Goal: Task Accomplishment & Management: Manage account settings

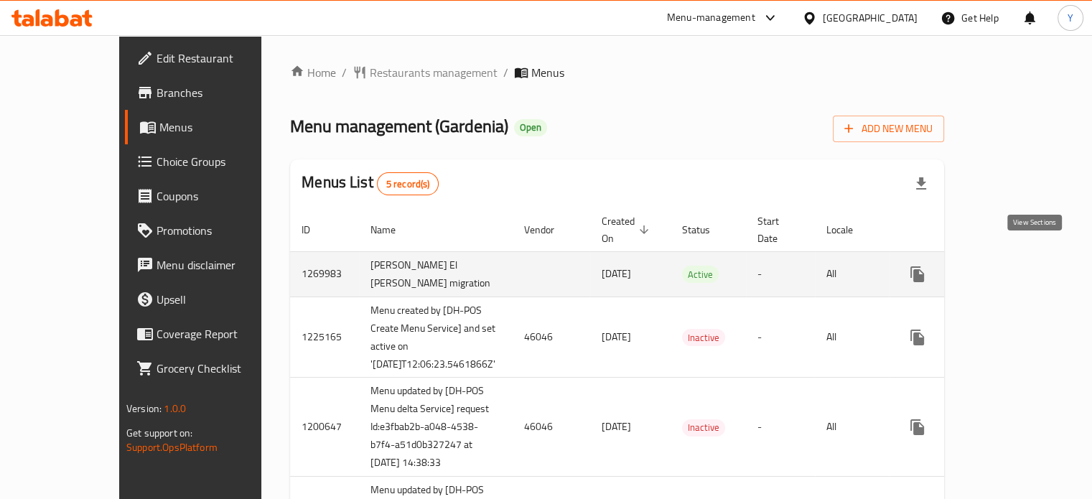
click at [1029, 266] on icon "enhanced table" at bounding box center [1020, 274] width 17 height 17
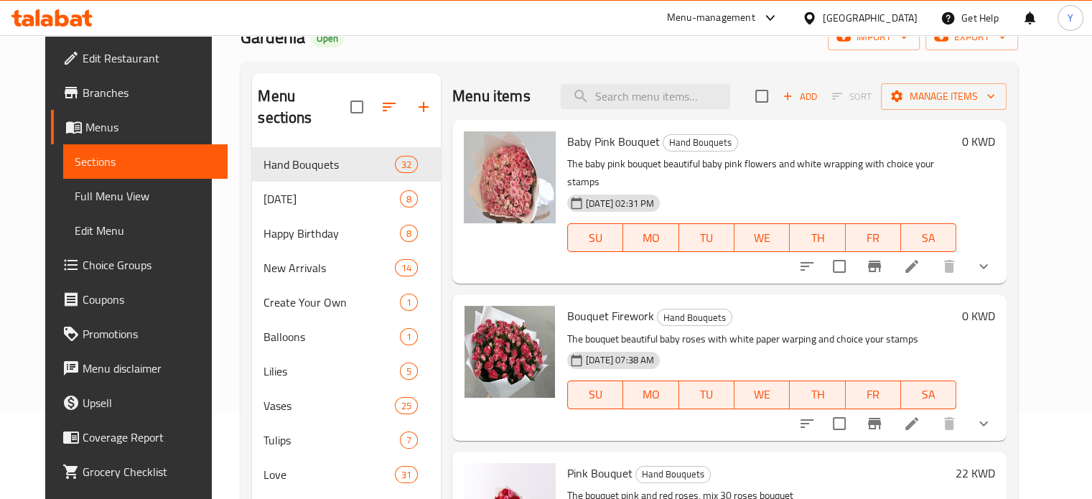
scroll to position [89, 0]
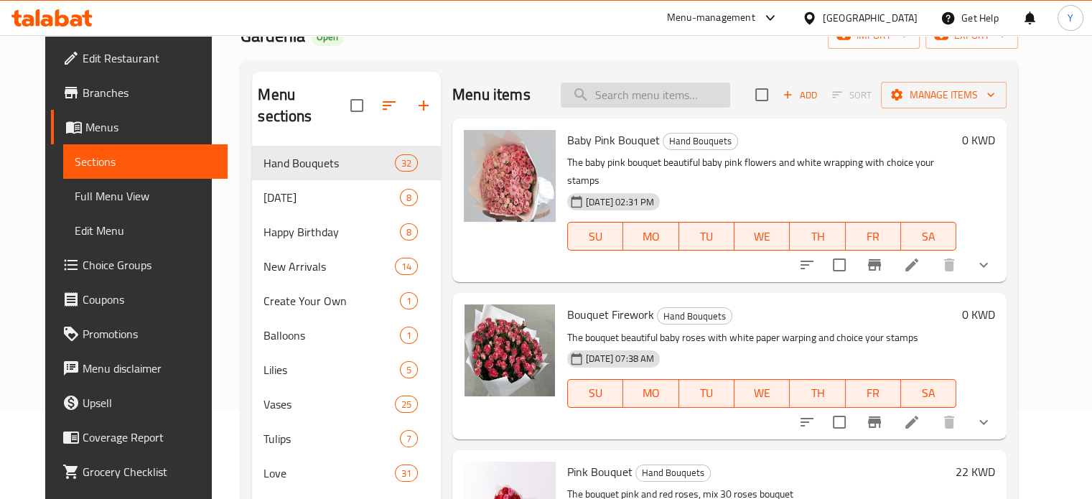
click at [663, 91] on input "search" at bounding box center [645, 95] width 169 height 25
click at [752, 101] on div "Menu items Add Sort Manage items" at bounding box center [729, 95] width 554 height 47
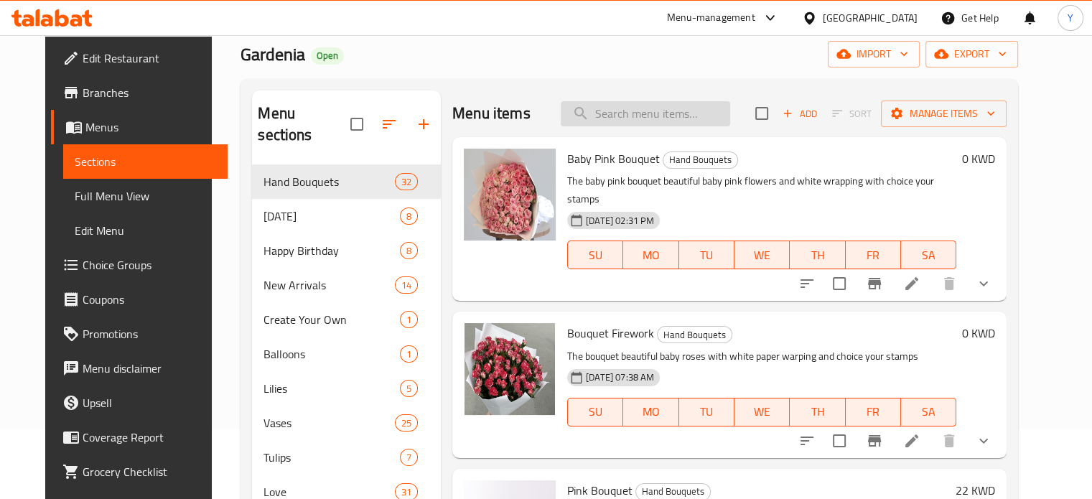
scroll to position [69, 0]
click at [665, 95] on div "Menu items Add Sort Manage items" at bounding box center [729, 115] width 554 height 47
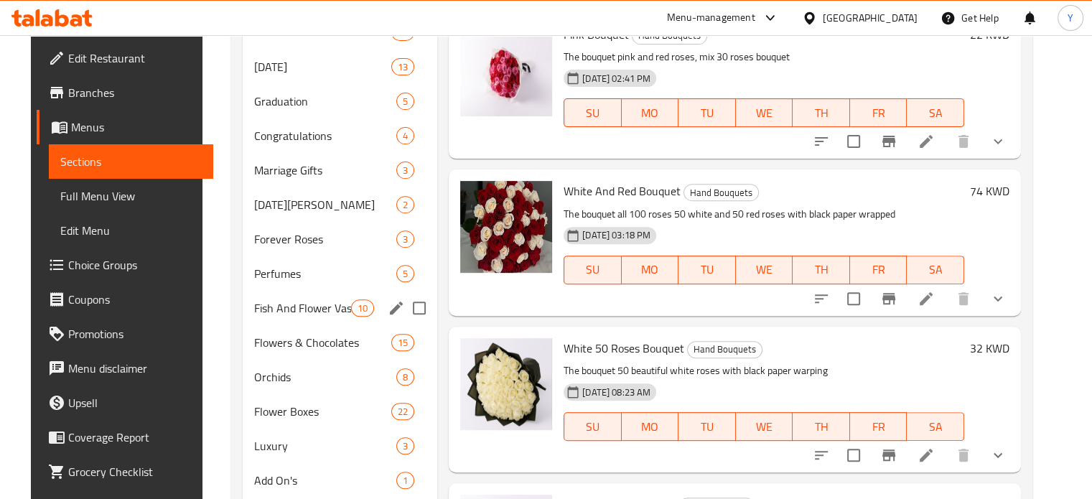
scroll to position [0, 0]
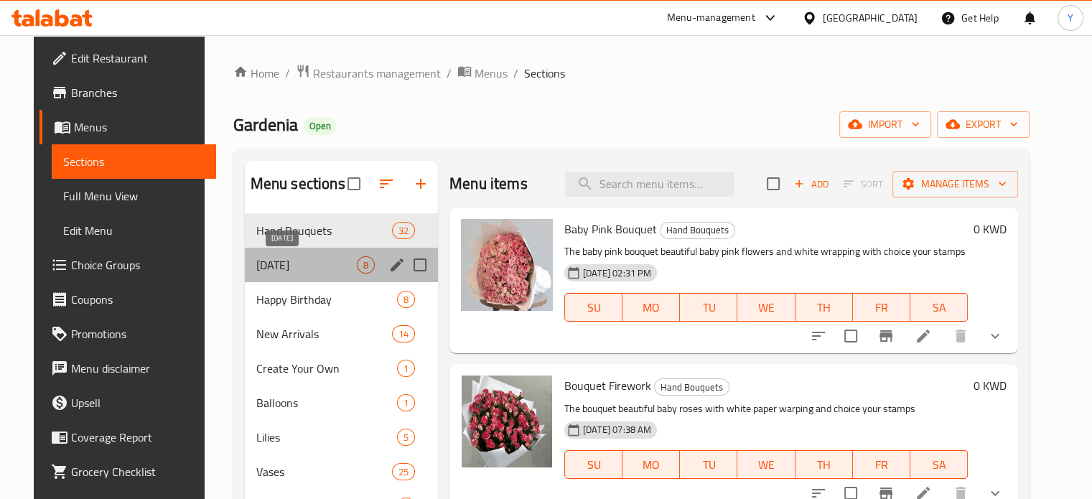
click at [316, 261] on span "Father's Day" at bounding box center [306, 264] width 100 height 17
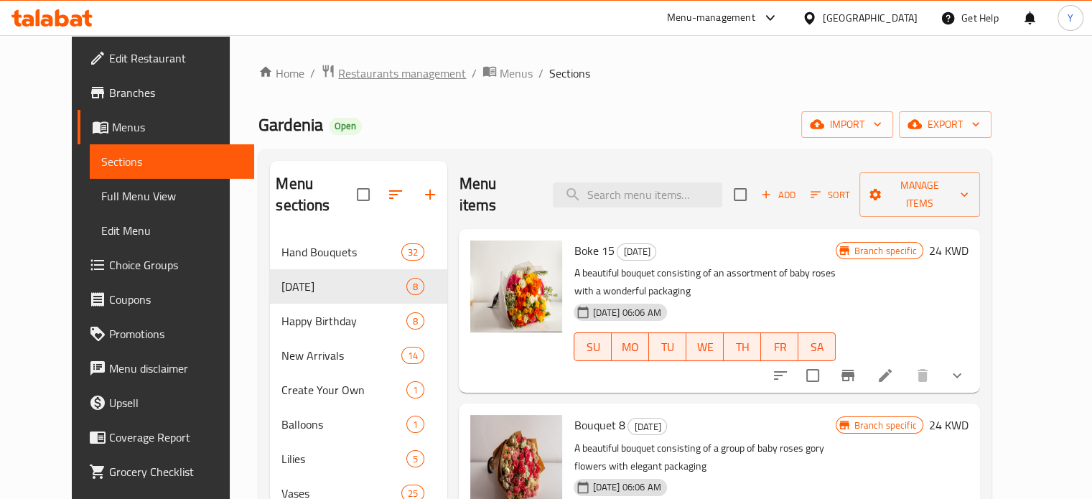
click at [390, 69] on span "Restaurants management" at bounding box center [402, 73] width 128 height 17
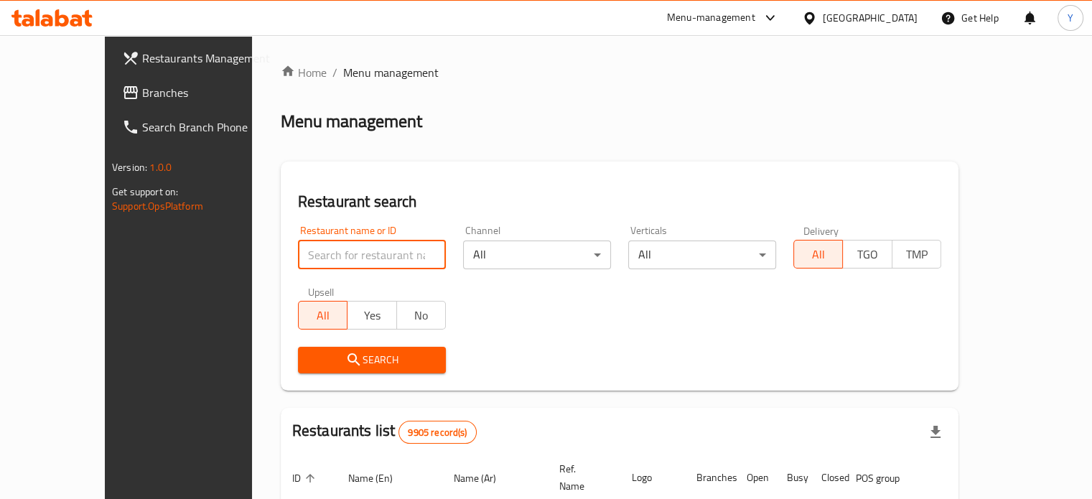
click at [335, 257] on input "search" at bounding box center [372, 254] width 148 height 29
type input "sloane"
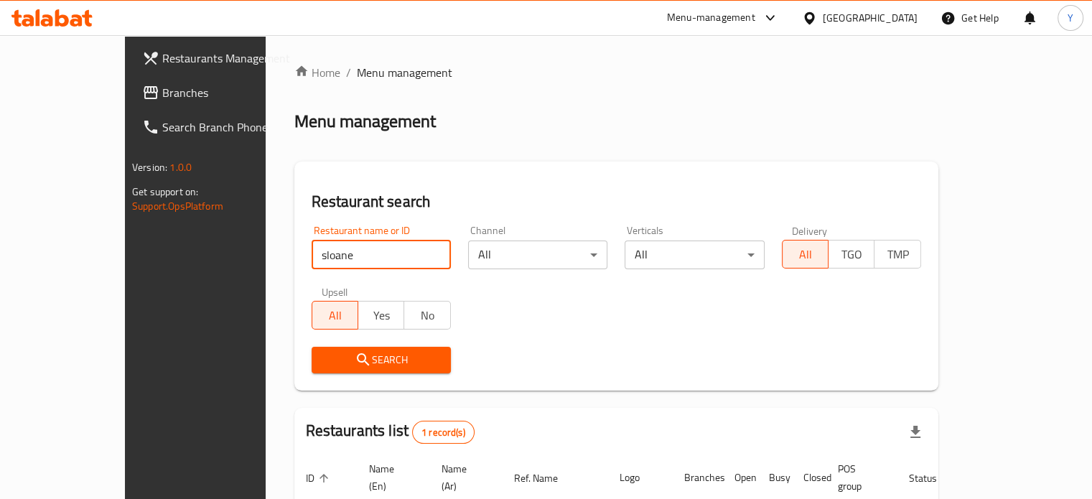
scroll to position [112, 0]
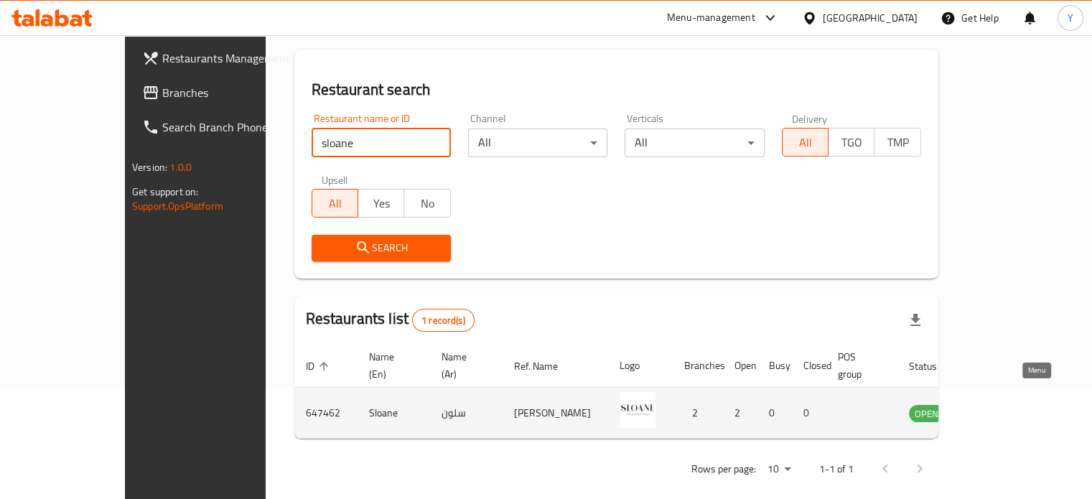
click at [1001, 404] on icon "enhanced table" at bounding box center [992, 412] width 17 height 17
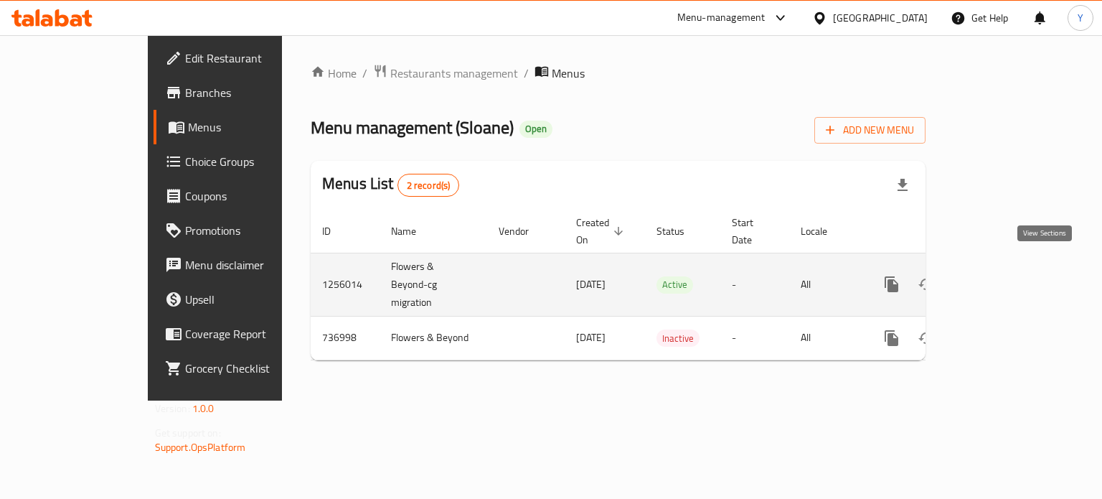
click at [1004, 276] on icon "enhanced table" at bounding box center [995, 284] width 17 height 17
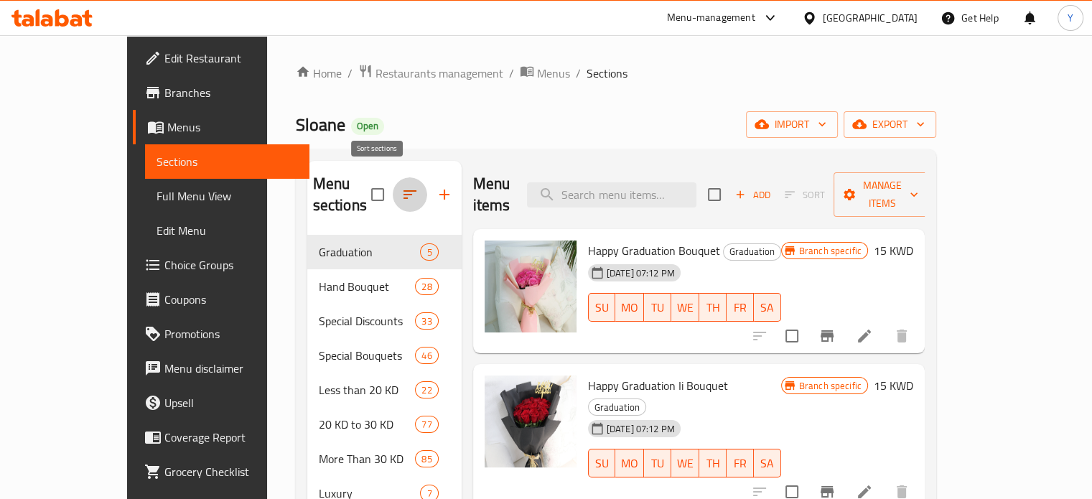
click at [401, 186] on icon "button" at bounding box center [409, 194] width 17 height 17
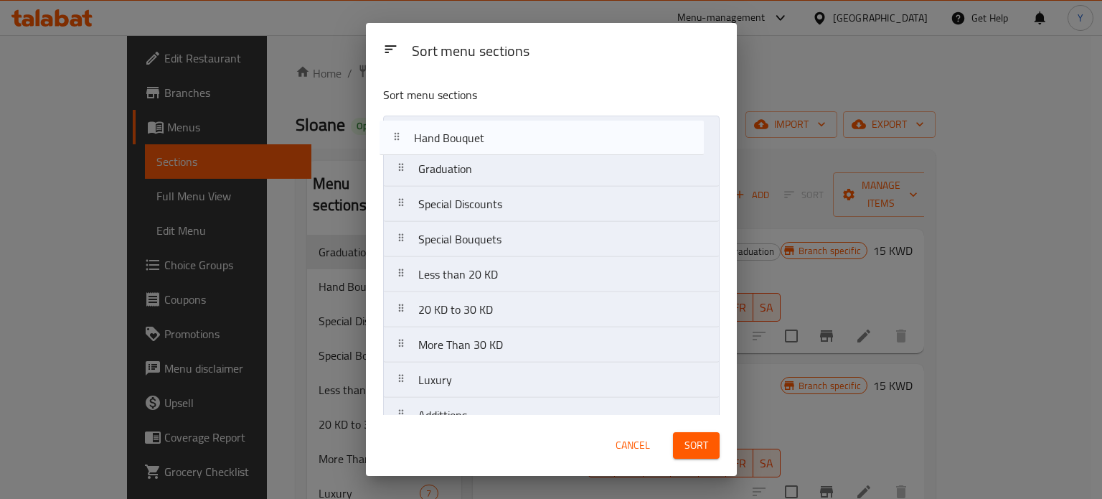
drag, startPoint x: 460, startPoint y: 177, endPoint x: 457, endPoint y: 135, distance: 42.5
click at [457, 135] on nav "Graduation Hand Bouquet Special Discounts Special Bouquets Less than 20 KD 20 K…" at bounding box center [551, 345] width 337 height 459
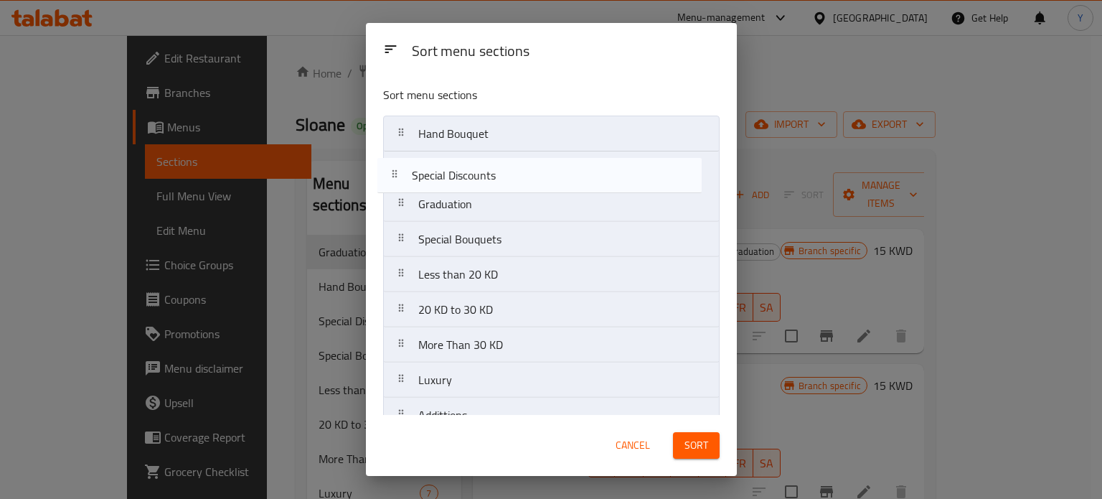
drag, startPoint x: 466, startPoint y: 203, endPoint x: 462, endPoint y: 172, distance: 31.8
click at [462, 172] on nav "Hand Bouquet Graduation Special Discounts Special Bouquets Less than 20 KD 20 K…" at bounding box center [551, 345] width 337 height 459
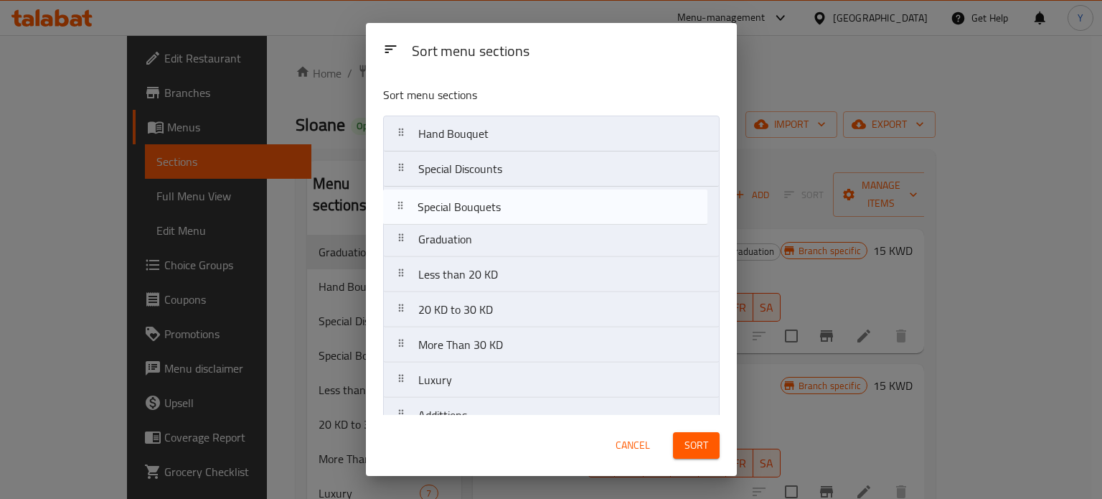
drag, startPoint x: 477, startPoint y: 238, endPoint x: 477, endPoint y: 198, distance: 39.5
click at [477, 198] on nav "Hand Bouquet Special Discounts Graduation Special Bouquets Less than 20 KD 20 K…" at bounding box center [551, 345] width 337 height 459
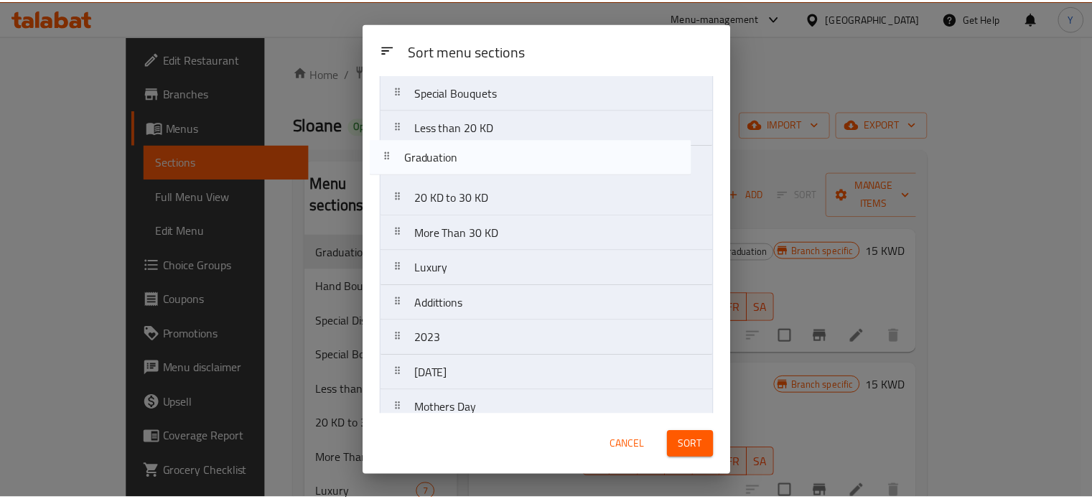
scroll to position [112, 0]
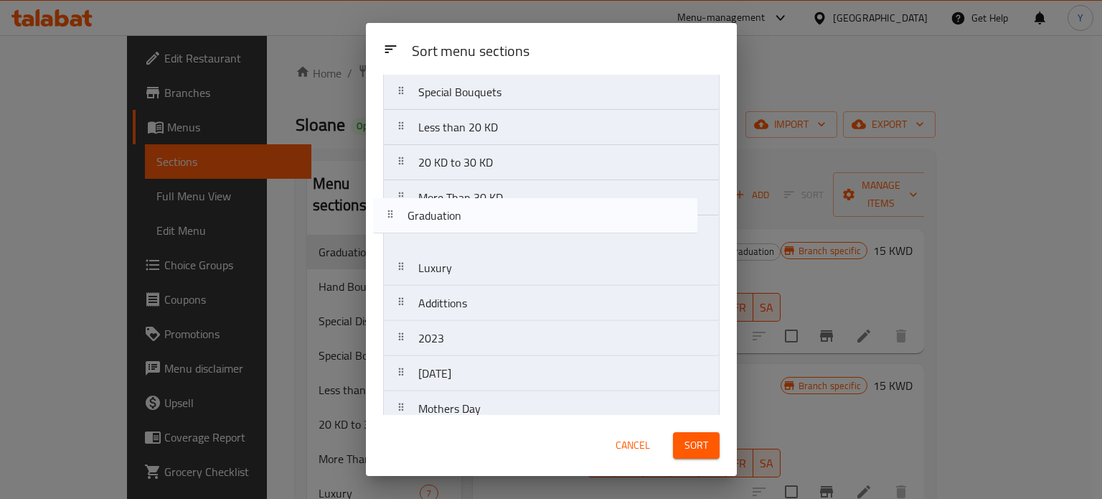
drag, startPoint x: 492, startPoint y: 249, endPoint x: 485, endPoint y: 236, distance: 14.4
click at [485, 236] on nav "Hand Bouquet Special Discounts Special Bouquets Graduation Less than 20 KD 20 K…" at bounding box center [551, 233] width 337 height 459
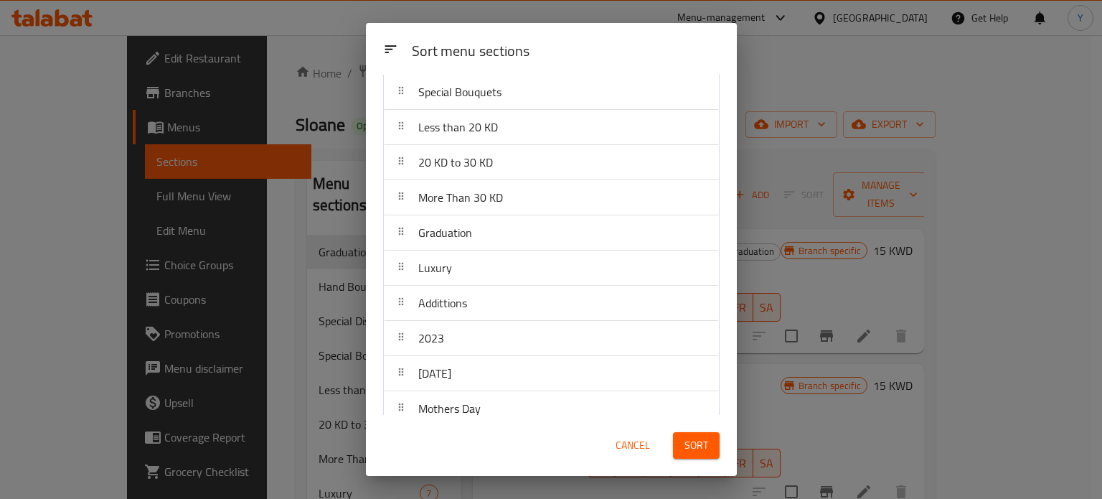
click at [696, 447] on span "Sort" at bounding box center [697, 445] width 24 height 18
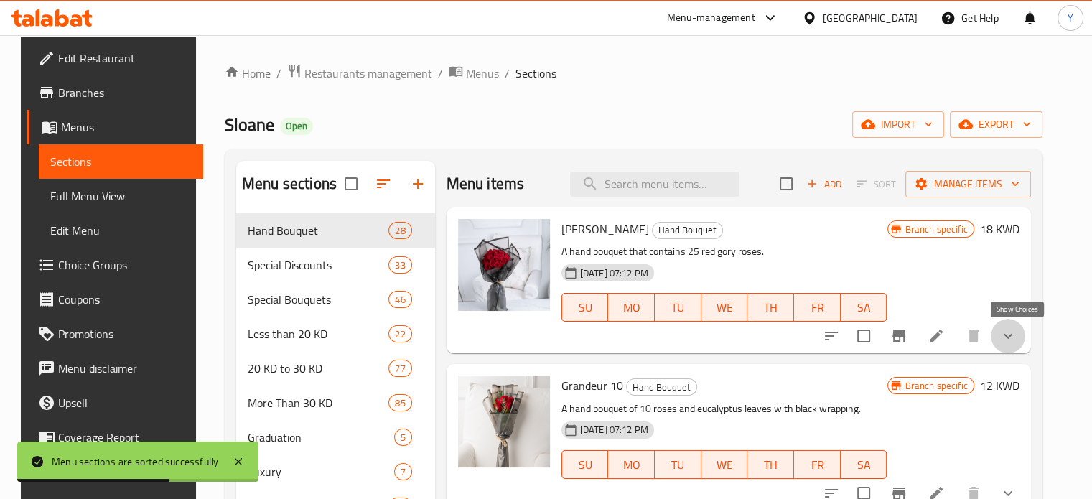
click at [1016, 338] on icon "show more" at bounding box center [1007, 335] width 17 height 17
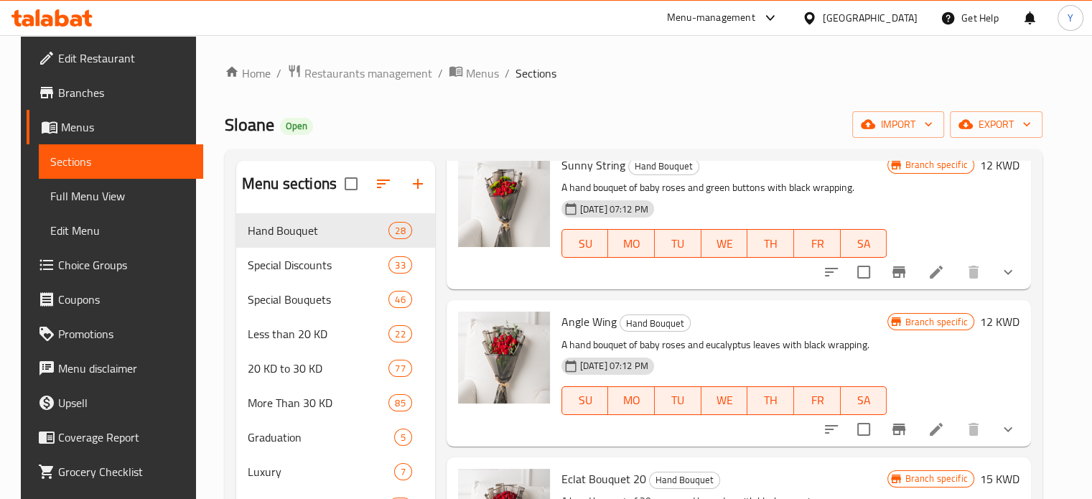
scroll to position [0, 0]
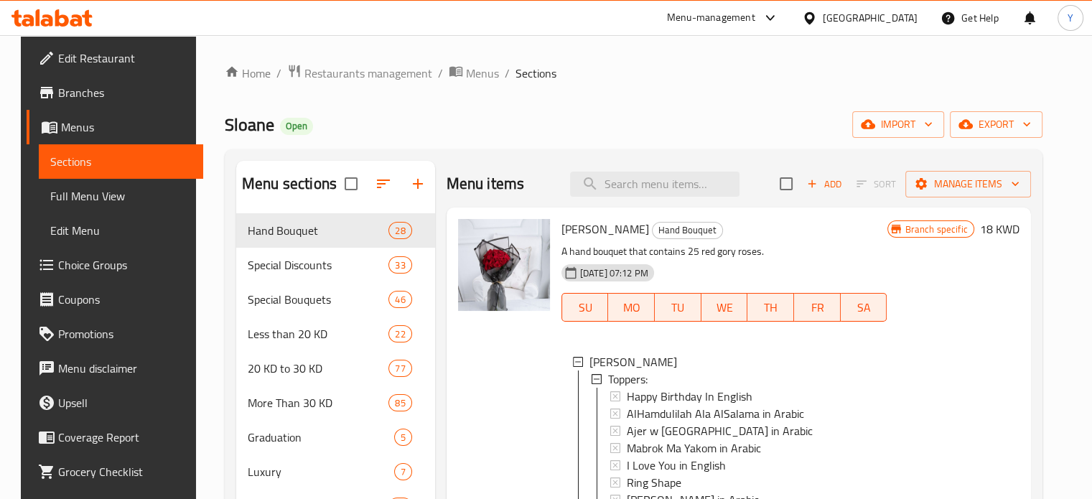
click at [663, 114] on div "Sloane Open import export" at bounding box center [634, 124] width 818 height 27
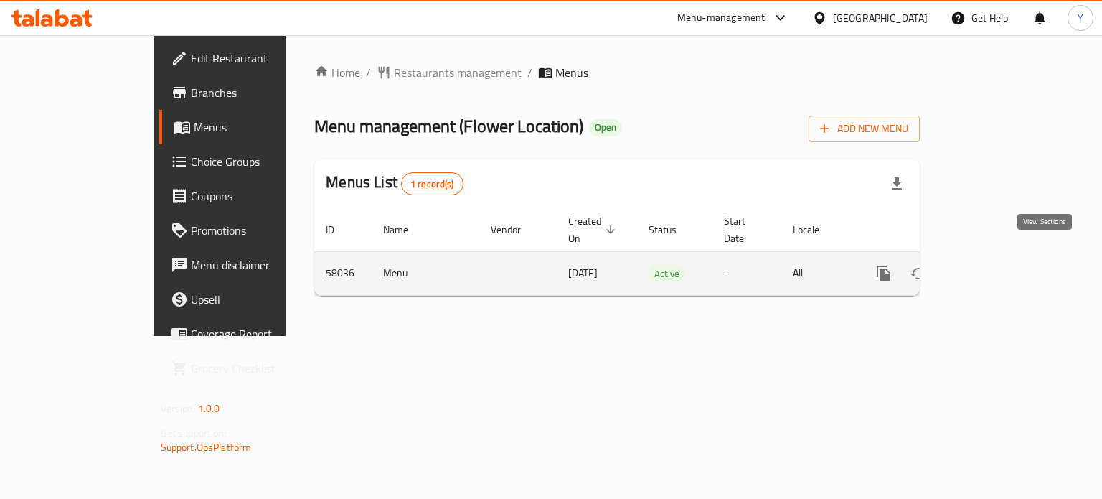
click at [996, 265] on icon "enhanced table" at bounding box center [987, 273] width 17 height 17
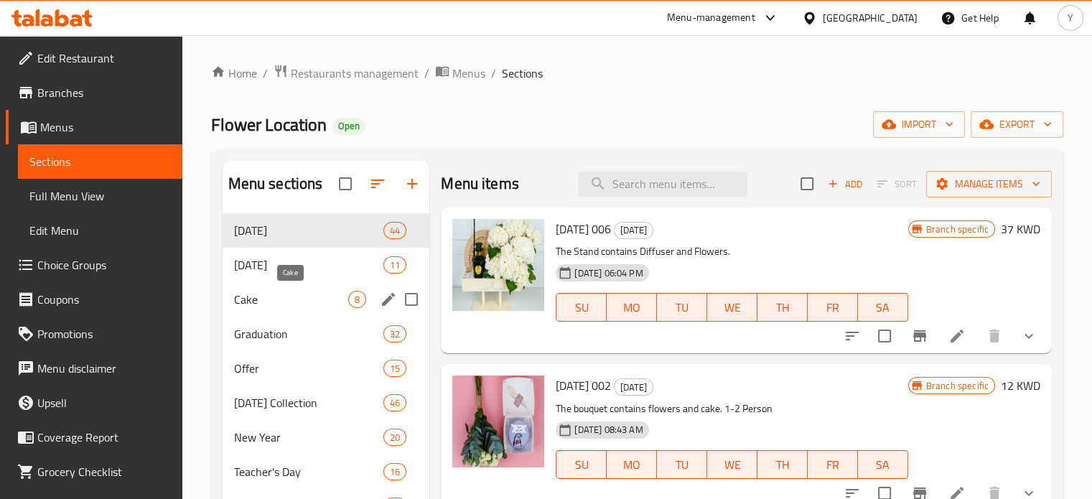
scroll to position [74, 0]
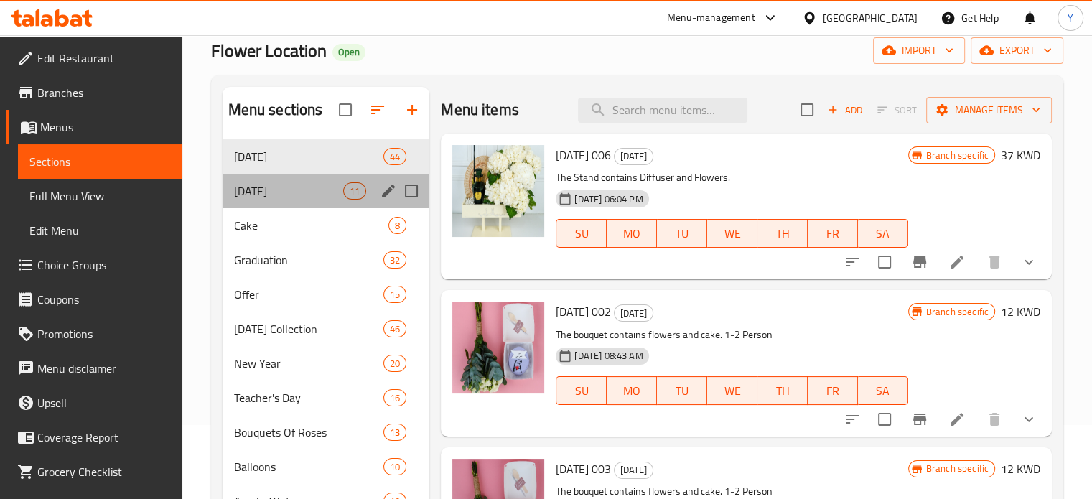
click at [291, 180] on div "Father's Day 11" at bounding box center [326, 191] width 207 height 34
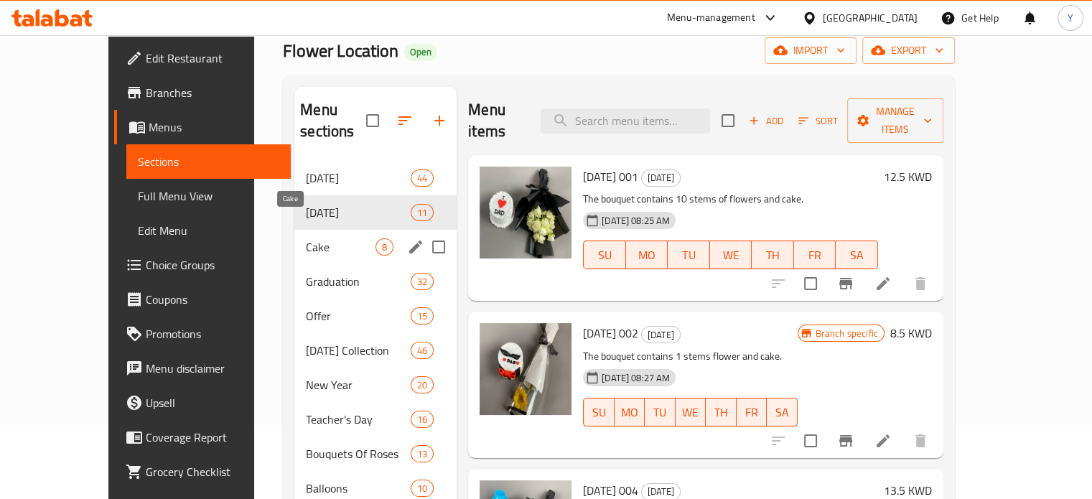
click at [306, 238] on span "Cake" at bounding box center [341, 246] width 70 height 17
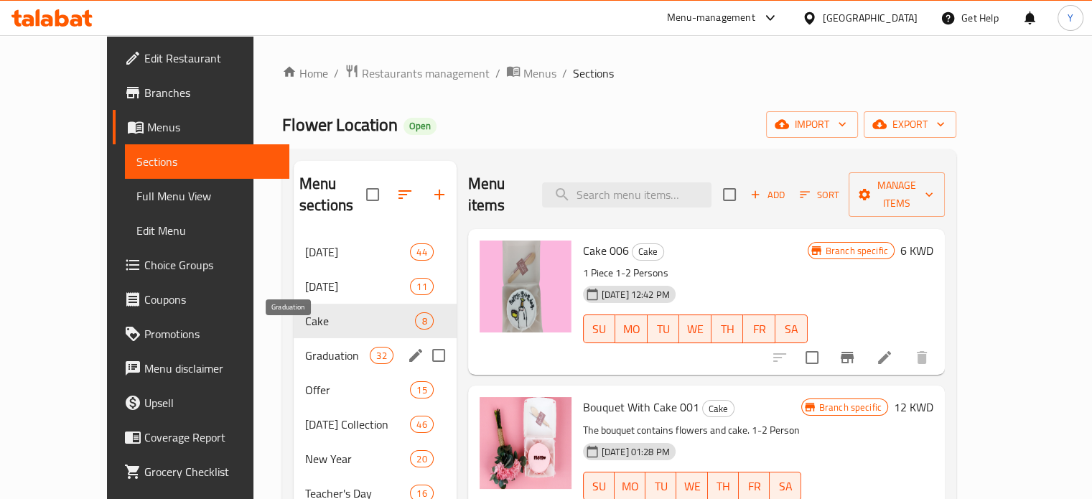
click at [332, 347] on span "Graduation" at bounding box center [337, 355] width 65 height 17
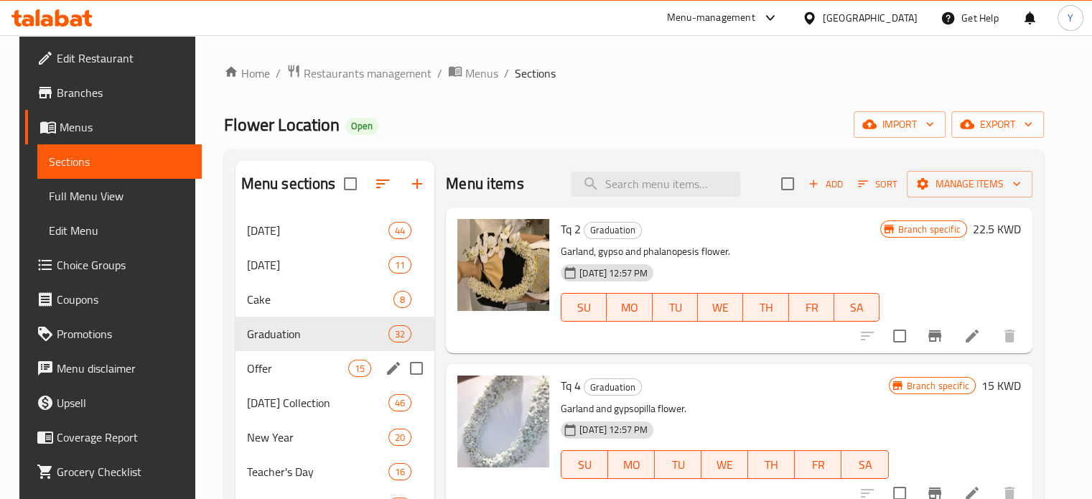
click at [324, 357] on div "Offer 15" at bounding box center [335, 368] width 200 height 34
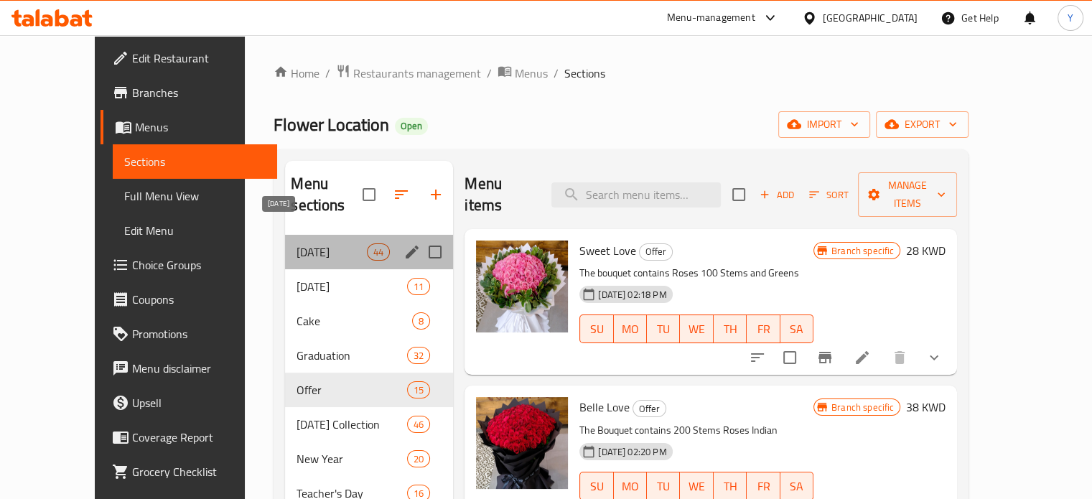
click at [313, 243] on span "Mother's Day" at bounding box center [331, 251] width 70 height 17
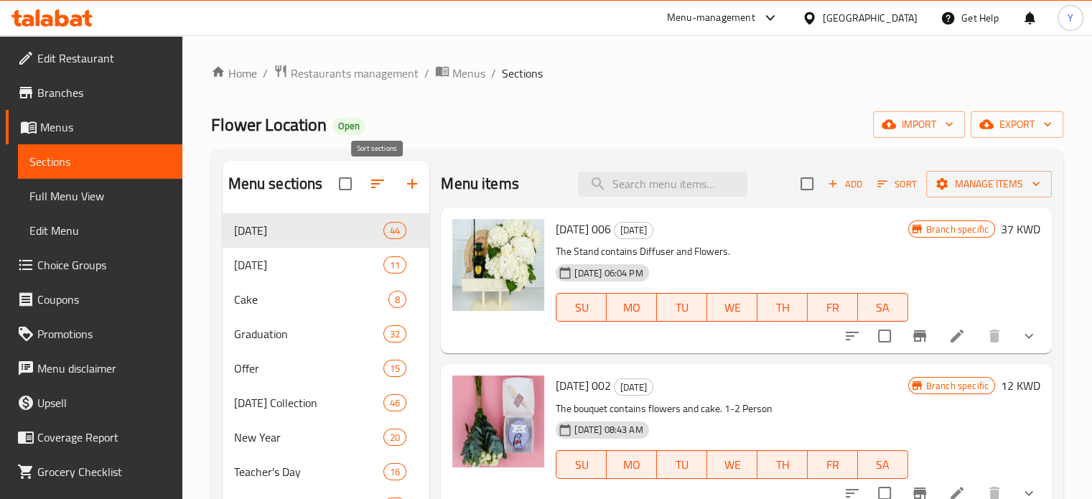
click at [373, 180] on icon "button" at bounding box center [377, 183] width 13 height 9
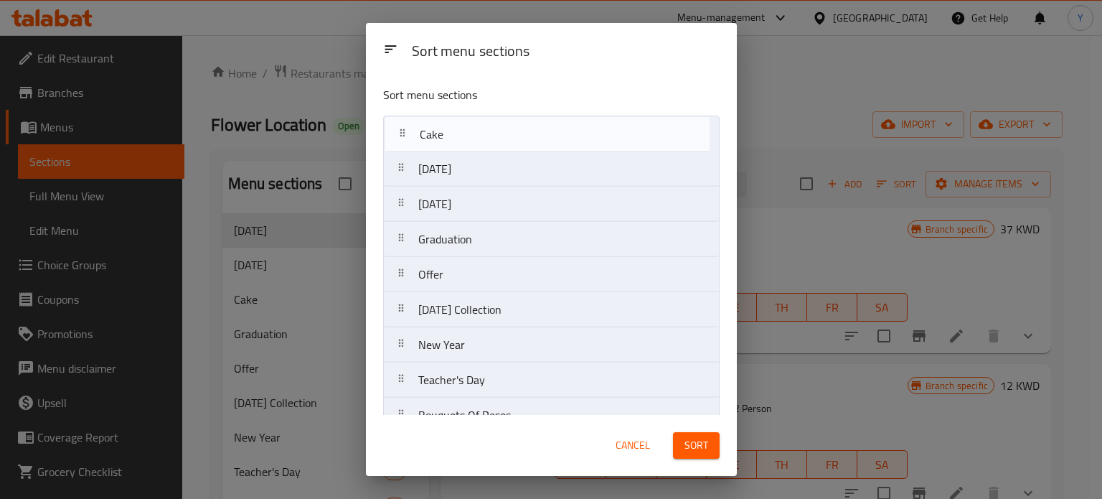
drag, startPoint x: 449, startPoint y: 209, endPoint x: 451, endPoint y: 130, distance: 79.0
click at [451, 130] on nav "Mother's Day Father's Day Cake Graduation Offer Valentine's Day Collection New …" at bounding box center [551, 503] width 337 height 775
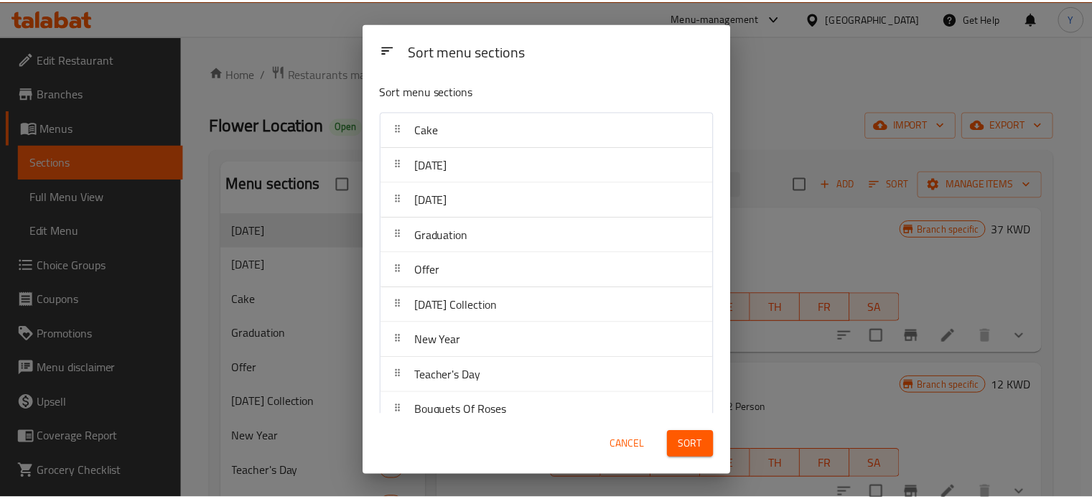
scroll to position [6, 0]
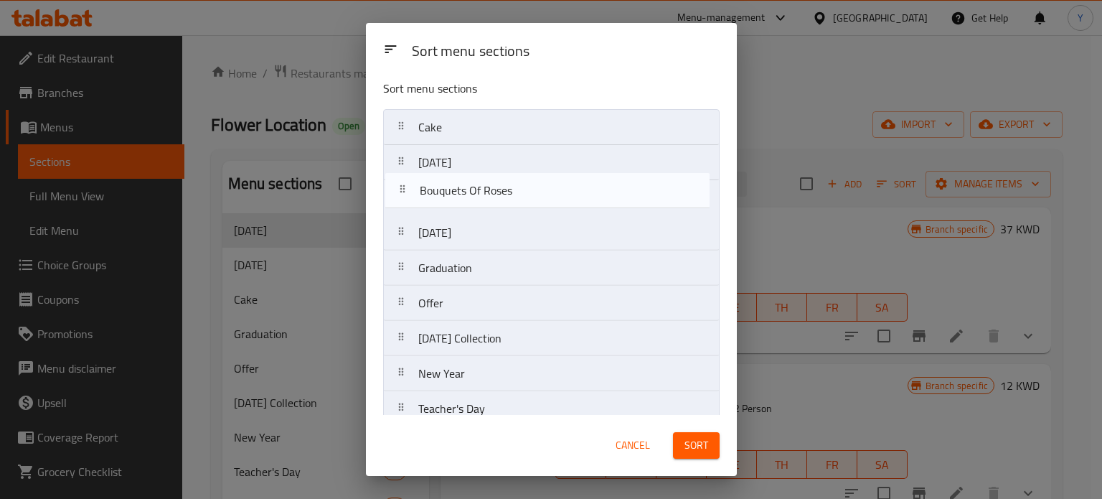
drag, startPoint x: 545, startPoint y: 411, endPoint x: 546, endPoint y: 169, distance: 242.6
click at [546, 169] on nav "Cake Mother's Day Father's Day Graduation Offer Valentine's Day Collection New …" at bounding box center [551, 496] width 337 height 775
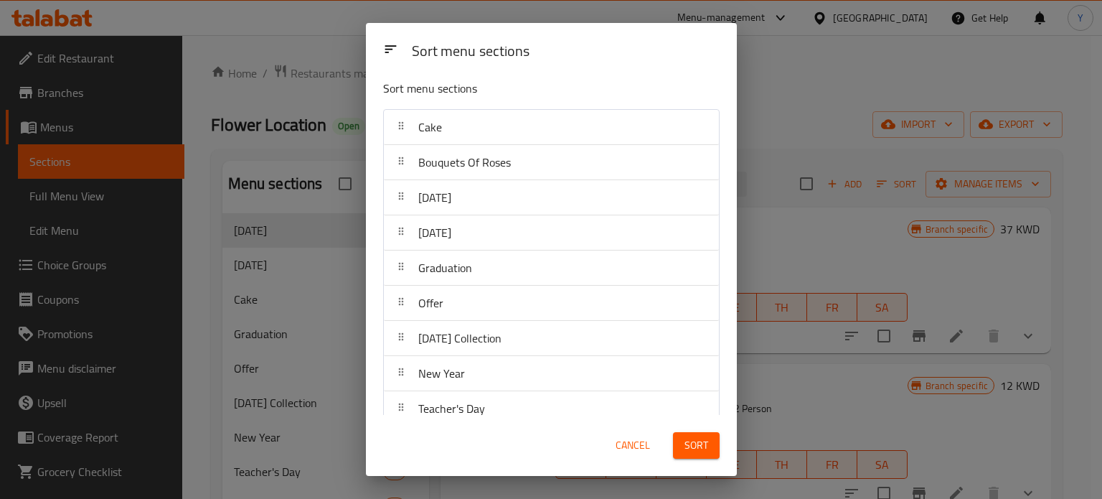
click at [695, 431] on div "Sort" at bounding box center [697, 445] width 64 height 44
click at [695, 444] on span "Sort" at bounding box center [697, 445] width 24 height 18
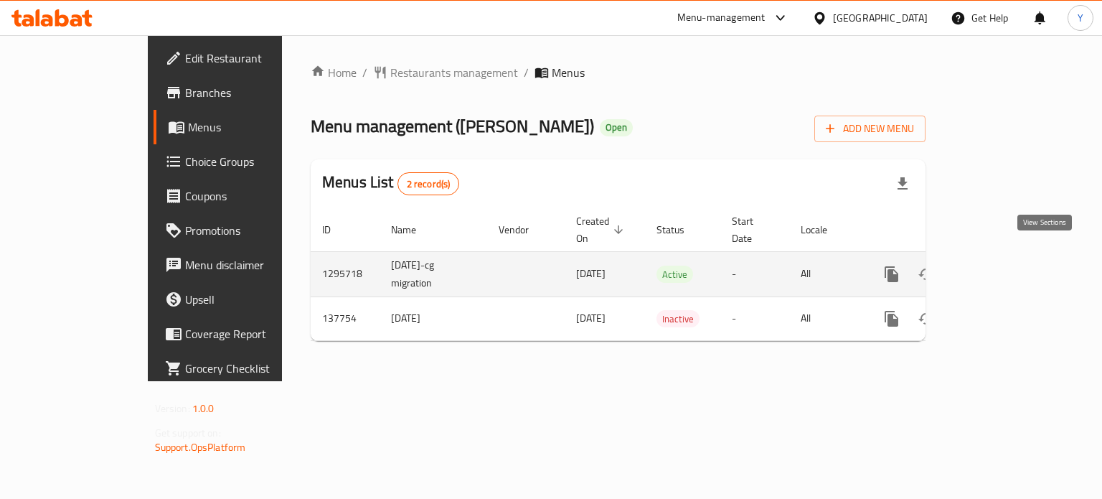
click at [1004, 266] on icon "enhanced table" at bounding box center [995, 274] width 17 height 17
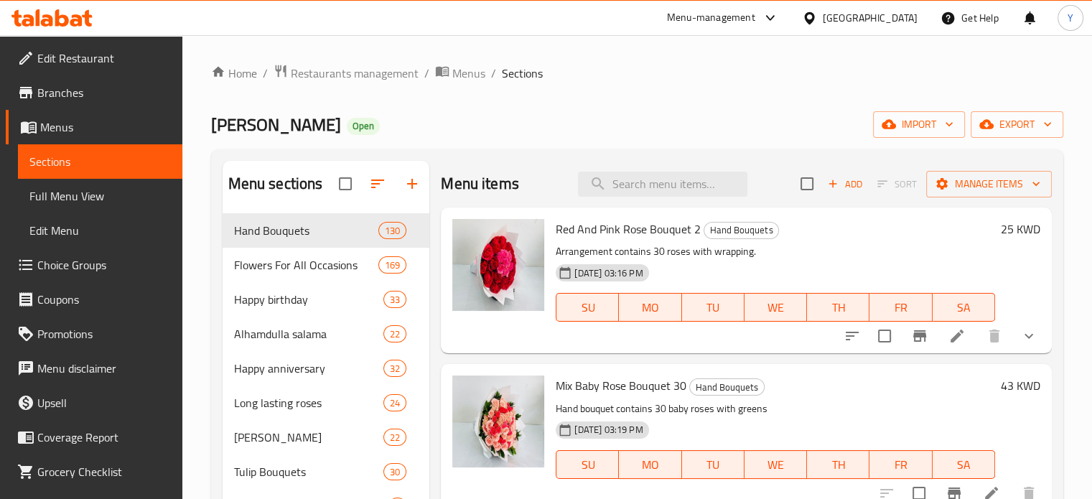
click at [715, 240] on div "Red And Pink Rose Bouquet 2 Hand Bouquets Arrangement contains 30 roses with wr…" at bounding box center [775, 280] width 451 height 134
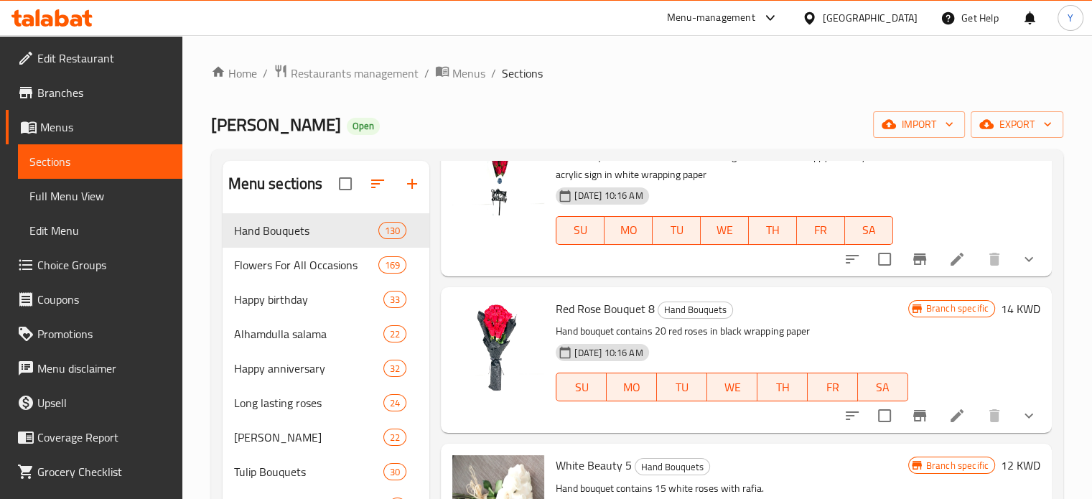
scroll to position [6264, 0]
